Goal: Browse casually

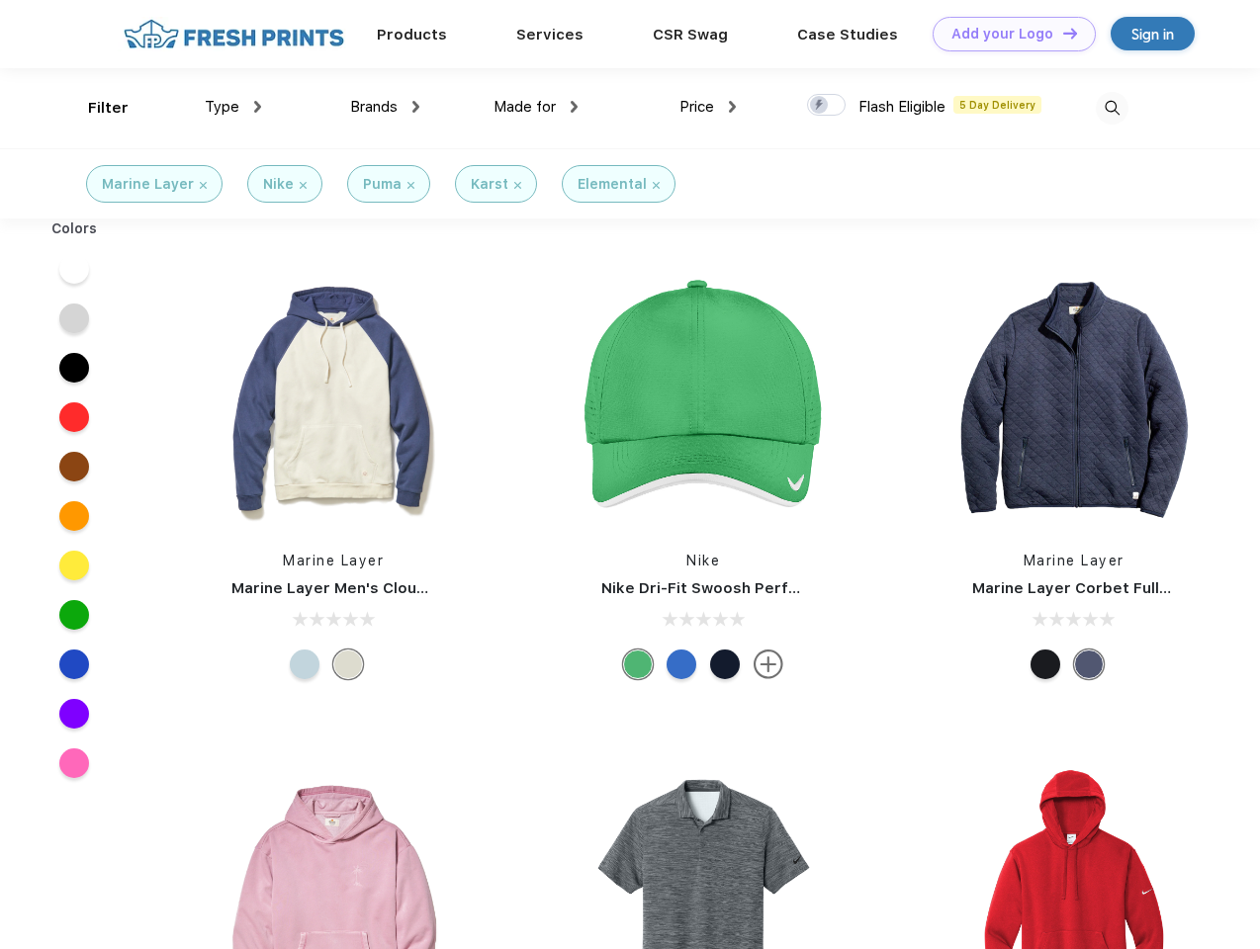
click at [1006, 34] on link "Add your Logo Design Tool" at bounding box center [1013, 34] width 163 height 35
click at [0, 0] on div "Design Tool" at bounding box center [0, 0] width 0 height 0
click at [1061, 33] on link "Add your Logo Design Tool" at bounding box center [1013, 34] width 163 height 35
click at [95, 108] on div "Filter" at bounding box center [108, 108] width 41 height 23
click at [233, 107] on span "Type" at bounding box center [222, 107] width 35 height 18
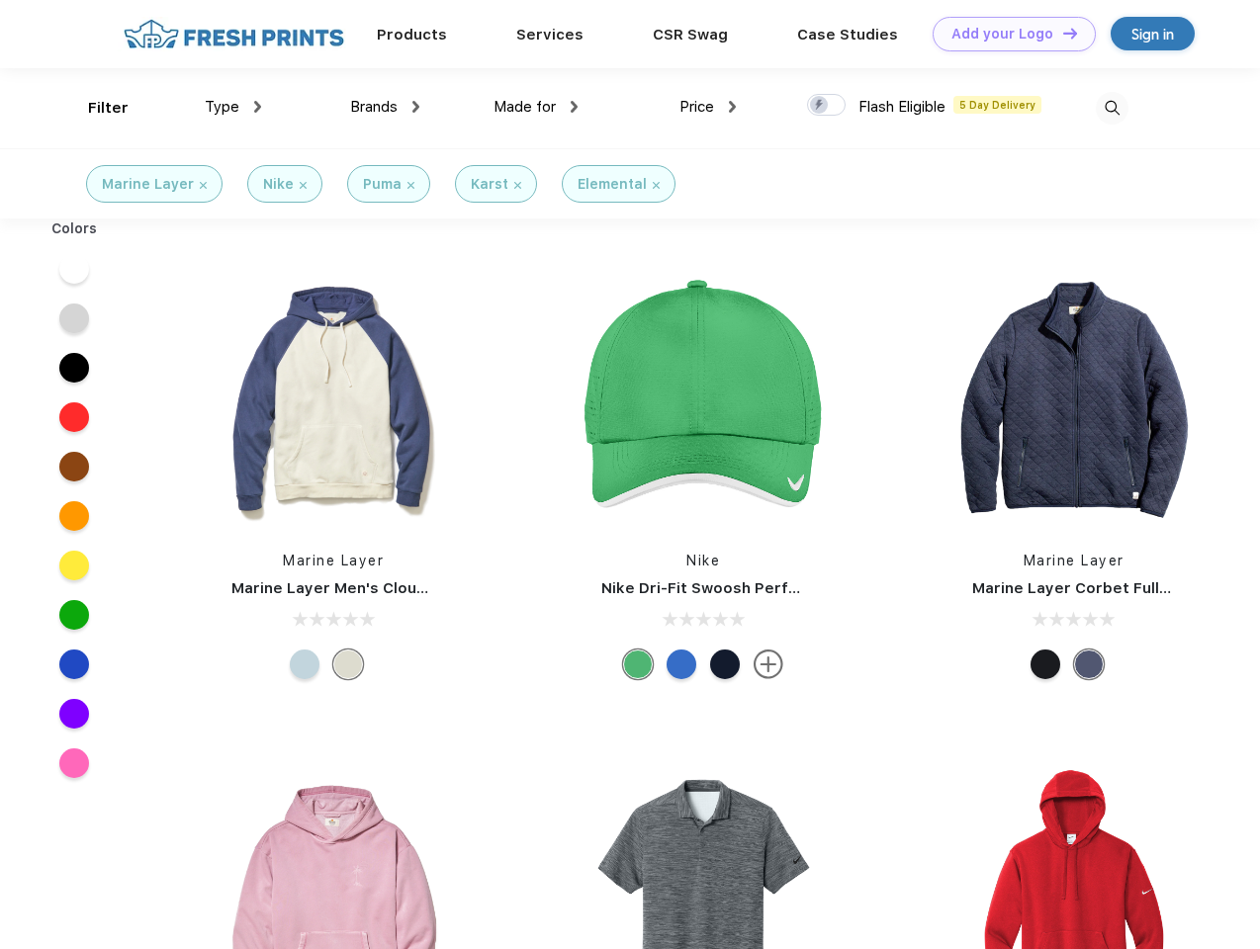
click at [385, 107] on span "Brands" at bounding box center [373, 107] width 47 height 18
click at [536, 107] on span "Made for" at bounding box center [524, 107] width 62 height 18
click at [708, 107] on span "Price" at bounding box center [696, 107] width 35 height 18
click at [827, 106] on div at bounding box center [826, 105] width 39 height 22
click at [820, 106] on input "checkbox" at bounding box center [813, 99] width 13 height 13
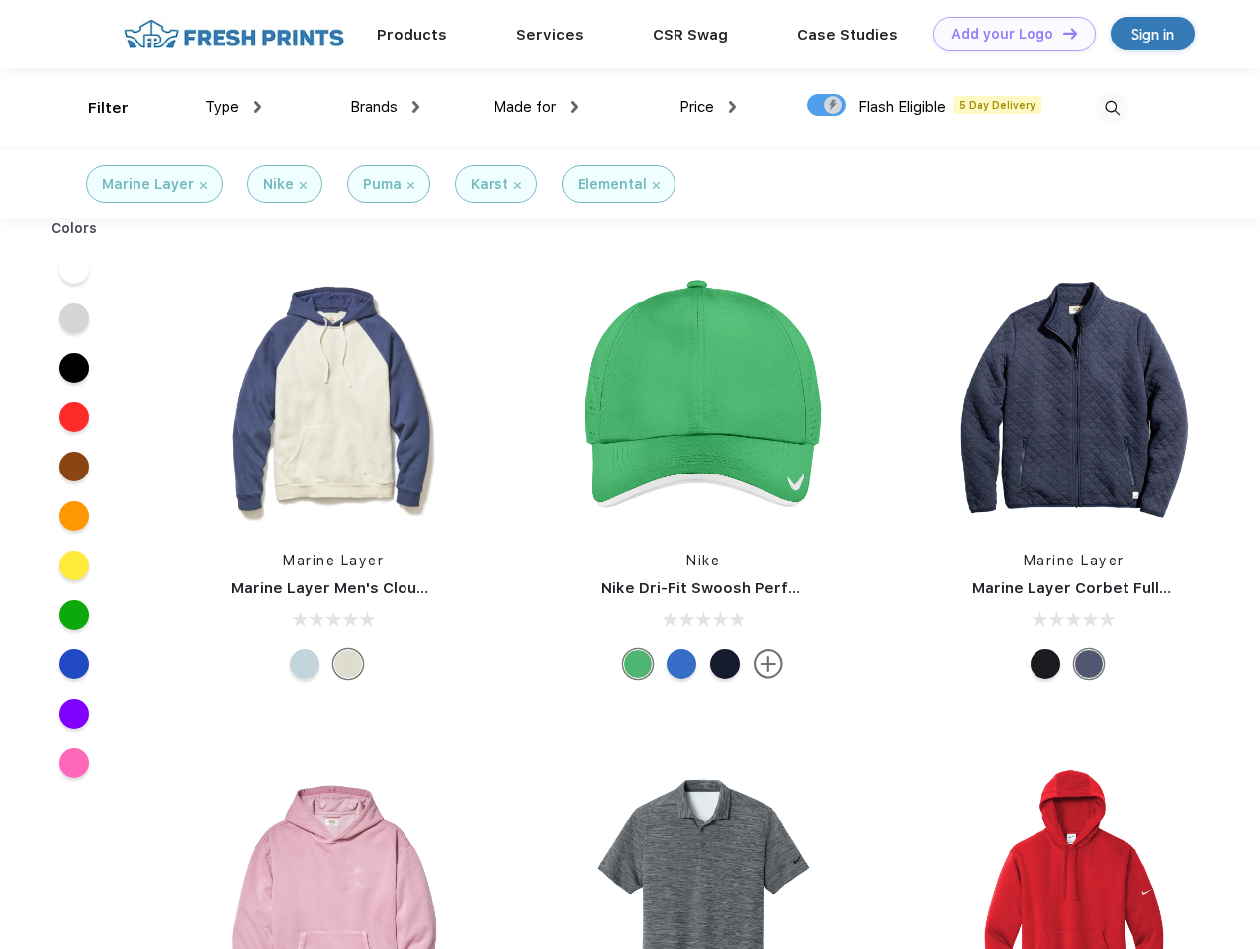
click at [1111, 108] on img at bounding box center [1111, 108] width 33 height 33
